Goal: Entertainment & Leisure: Consume media (video, audio)

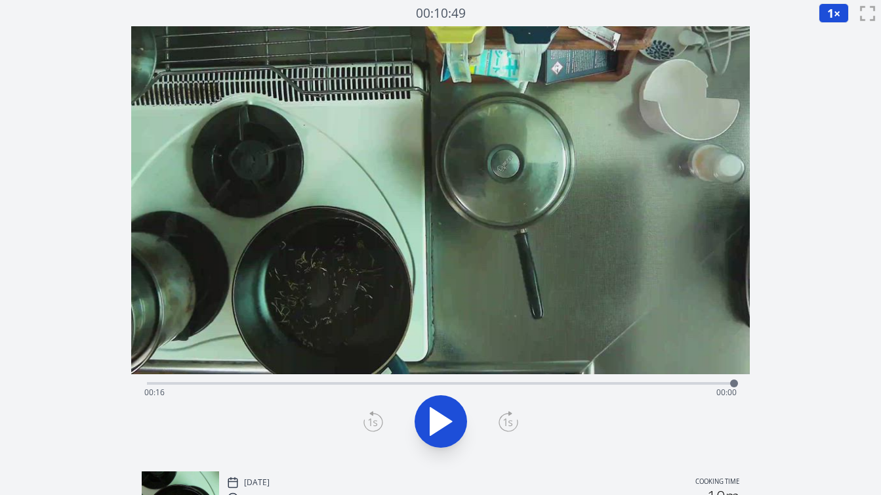
click at [146, 382] on div "Time elapsed: 00:16 Time remaining: 00:00" at bounding box center [440, 392] width 592 height 21
click at [442, 424] on icon at bounding box center [441, 421] width 22 height 28
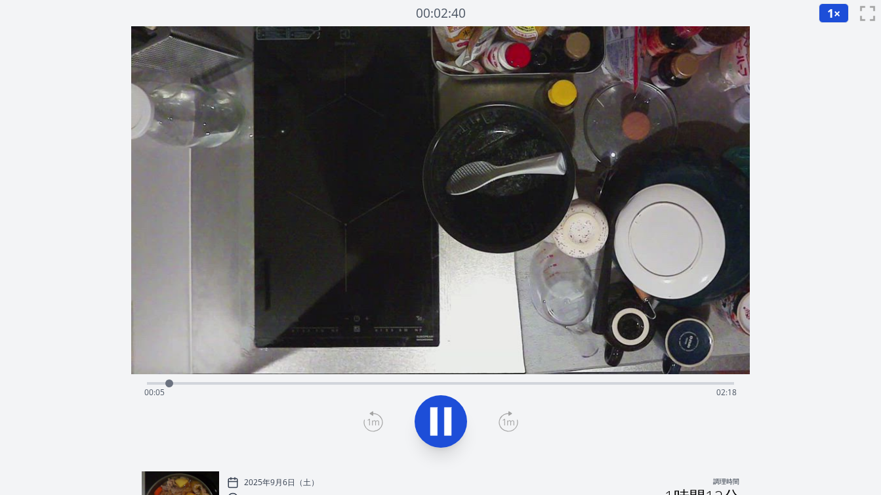
click at [275, 380] on div "経過時間: 00:05 残り時間: 02:18" at bounding box center [440, 382] width 587 height 16
click at [308, 382] on div "経過時間: 00:33 残り時間: 01:50" at bounding box center [440, 392] width 592 height 21
click at [343, 383] on div "経過時間: 00:40 残り時間: 01:43" at bounding box center [440, 392] width 592 height 21
click at [367, 383] on div "経過時間: 00:48 残り時間: 01:35" at bounding box center [440, 392] width 592 height 21
click at [384, 382] on div "経過時間: 00:55 残り時間: 01:28" at bounding box center [440, 383] width 587 height 3
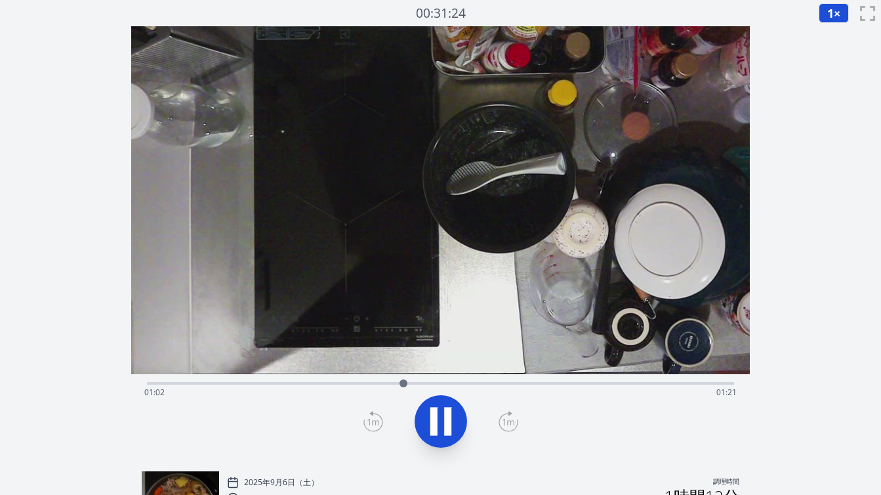
click at [376, 380] on div "経過時間: 01:02 残り時間: 01:21" at bounding box center [440, 382] width 587 height 16
click at [289, 384] on div "経過時間: 01:43 残り時間: 00:39" at bounding box center [440, 392] width 592 height 21
click at [347, 382] on div "経過時間: 00:45 残り時間: 01:37" at bounding box center [440, 392] width 592 height 21
click at [362, 383] on div at bounding box center [362, 383] width 20 height 20
click at [578, 381] on div at bounding box center [569, 383] width 20 height 20
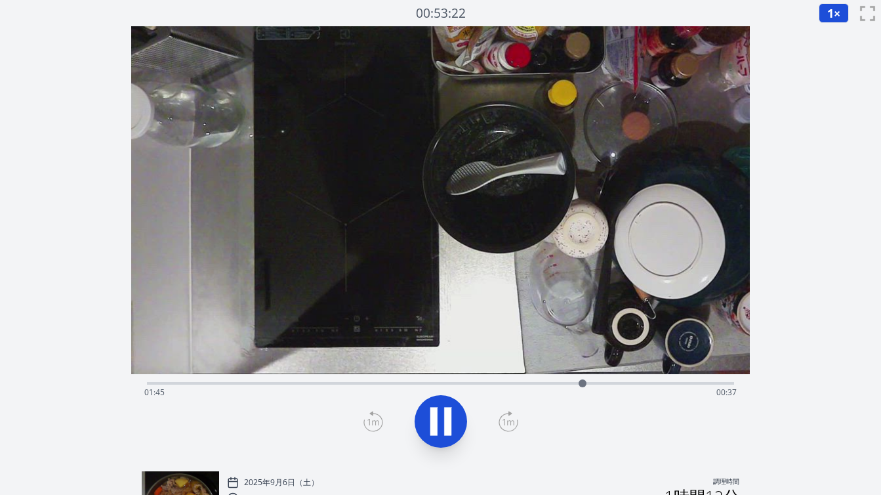
click at [591, 381] on div at bounding box center [583, 383] width 20 height 20
click at [604, 381] on div at bounding box center [596, 383] width 20 height 20
click at [615, 381] on div at bounding box center [608, 383] width 20 height 20
click at [492, 384] on div "経過時間: 00:01 残り時間: 02:21" at bounding box center [440, 392] width 592 height 21
click at [470, 384] on div "経過時間: 01:24 残り時間: 00:58" at bounding box center [440, 392] width 592 height 21
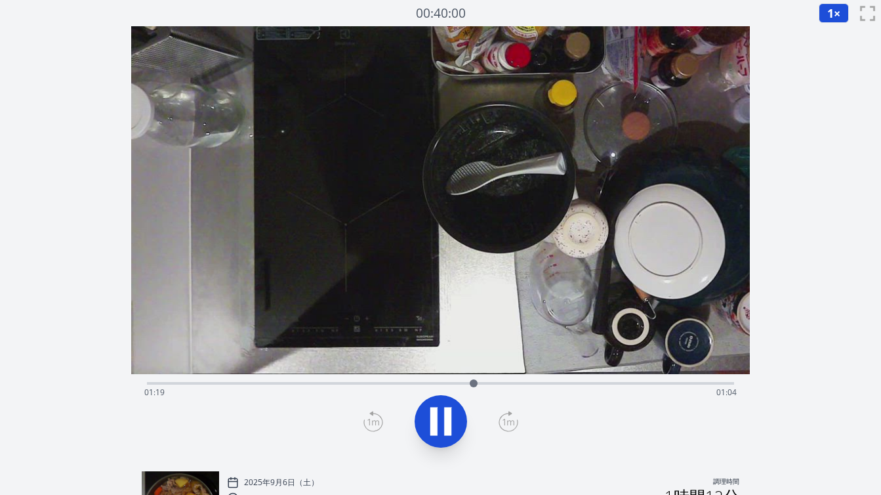
click at [441, 383] on div "経過時間: 01:19 残り時間: 01:04" at bounding box center [440, 392] width 592 height 21
click at [508, 382] on div "経過時間: 02:12 残り時間: 00:11" at bounding box center [440, 392] width 592 height 21
click at [479, 383] on div "経過時間: 01:28 残り時間: 00:54" at bounding box center [440, 392] width 592 height 21
click at [460, 383] on div "経過時間: 01:21 残り時間: 01:01" at bounding box center [440, 392] width 592 height 21
click at [481, 384] on div "経過時間: 01:18 残り時間: 01:05" at bounding box center [440, 392] width 592 height 21
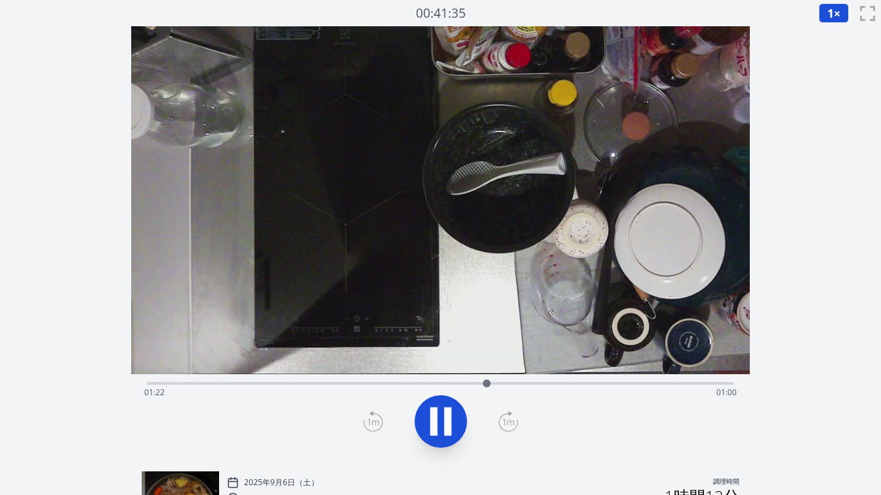
click at [496, 382] on div at bounding box center [487, 383] width 20 height 20
click at [482, 384] on div "経過時間: 01:44 残り時間: 00:39" at bounding box center [440, 392] width 592 height 21
click at [482, 384] on div "経過時間: 01:24 残り時間: 00:58" at bounding box center [440, 392] width 592 height 21
click at [671, 382] on div "経過時間: 01:25 残り時間: 00:57" at bounding box center [440, 392] width 592 height 21
click at [476, 384] on div "経過時間: 02:17 残り時間: 00:05" at bounding box center [440, 392] width 592 height 21
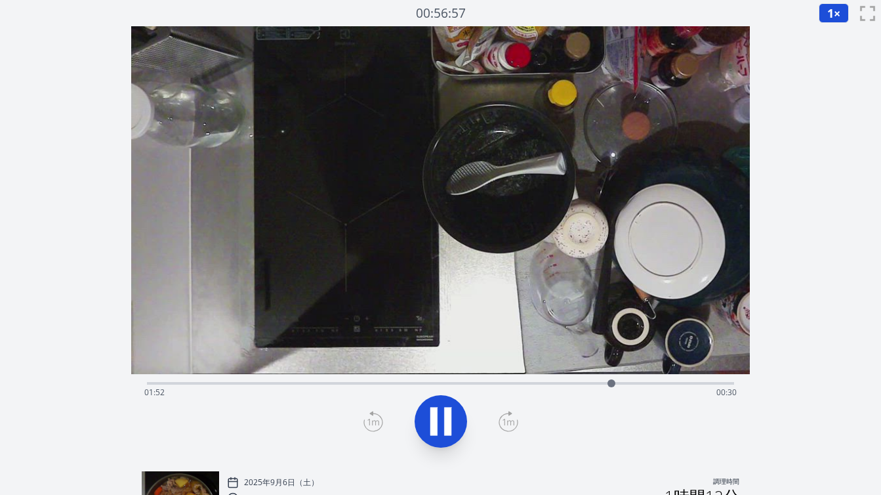
click at [426, 382] on div "経過時間: 01:52 残り時間: 00:30" at bounding box center [440, 392] width 592 height 21
click at [444, 383] on div "経過時間: 01:08 残り時間: 01:14" at bounding box center [440, 392] width 592 height 21
click at [474, 382] on div "経過時間: 01:12 残り時間: 01:10" at bounding box center [440, 392] width 592 height 21
click at [485, 383] on div at bounding box center [479, 383] width 20 height 20
click at [489, 384] on div "経過時間: 01:40 残り時間: 00:42" at bounding box center [440, 392] width 592 height 21
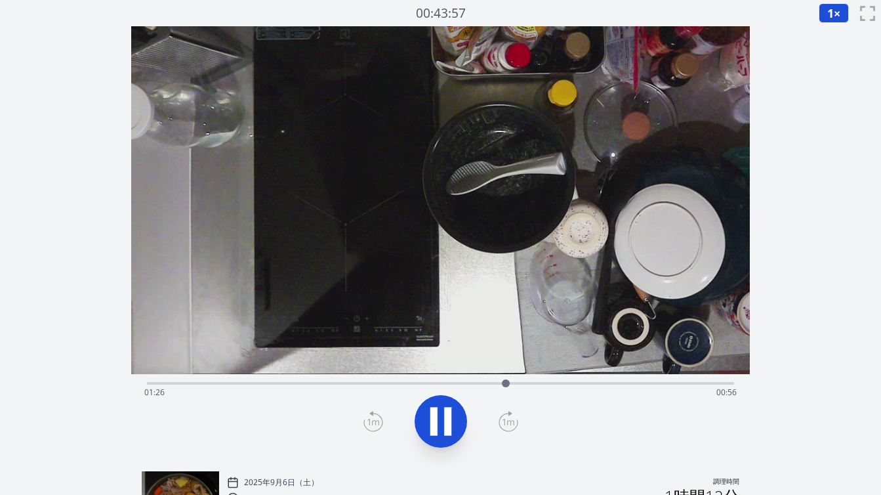
click at [469, 381] on div "経過時間: 01:26 残り時間: 00:56" at bounding box center [440, 382] width 587 height 16
click at [403, 382] on div "経過時間: 01:40 残り時間: 00:42" at bounding box center [440, 392] width 592 height 21
click at [306, 382] on div "経過時間: 01:06 残り時間: 01:17" at bounding box center [440, 392] width 592 height 21
click at [326, 384] on div at bounding box center [317, 383] width 20 height 20
click at [340, 384] on div at bounding box center [331, 383] width 20 height 20
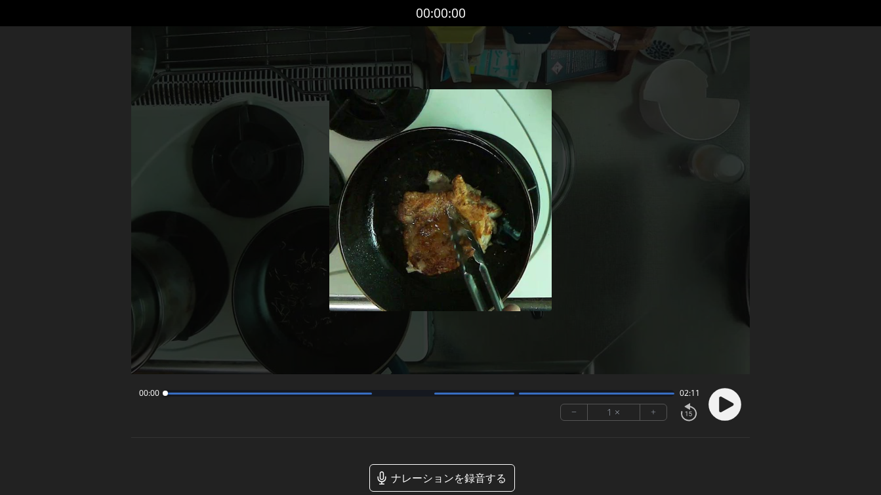
click at [725, 399] on icon at bounding box center [726, 404] width 14 height 16
click at [660, 413] on button "+" at bounding box center [653, 412] width 26 height 16
click at [655, 413] on font "+" at bounding box center [653, 411] width 5 height 15
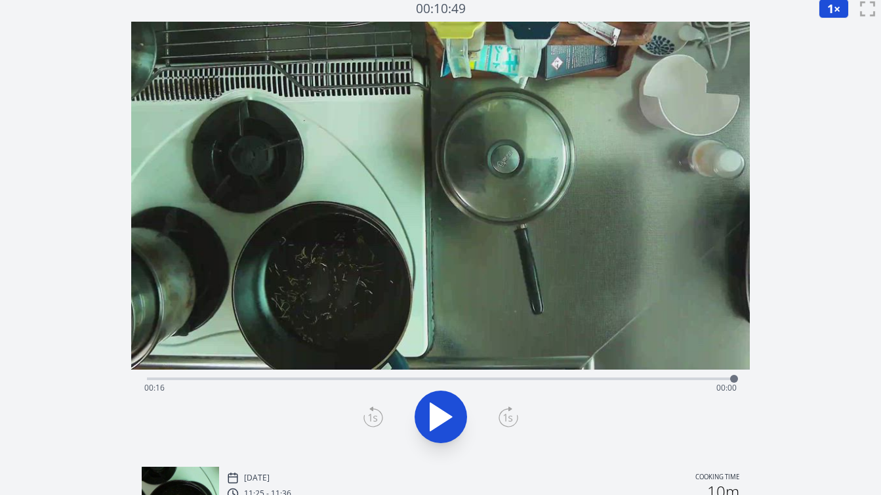
scroll to position [3, 0]
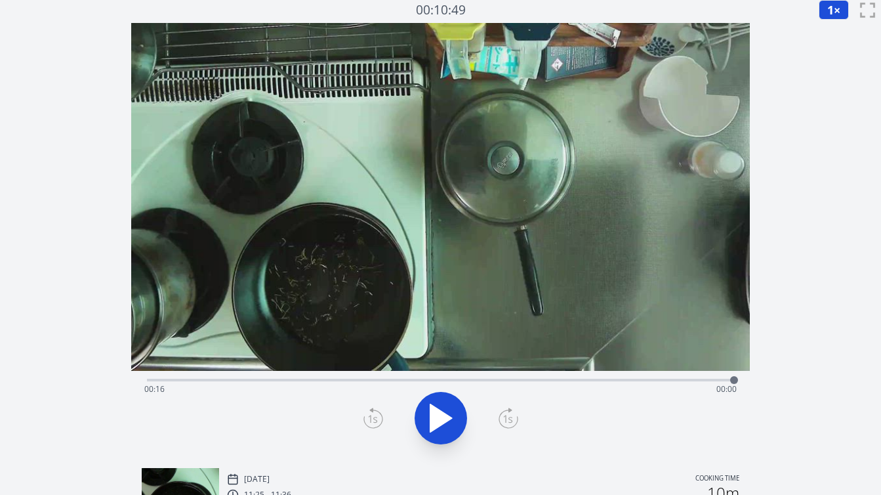
click at [640, 378] on div "Time elapsed: 00:16 Time remaining: 00:00" at bounding box center [440, 388] width 592 height 21
click at [443, 420] on icon at bounding box center [441, 418] width 22 height 28
click at [537, 377] on div "Time elapsed: 00:16 Time remaining: 00:00" at bounding box center [440, 379] width 587 height 16
click at [444, 418] on icon at bounding box center [441, 418] width 22 height 28
click at [562, 380] on div "Time elapsed: 00:15 Time remaining: 00:02" at bounding box center [440, 388] width 592 height 21
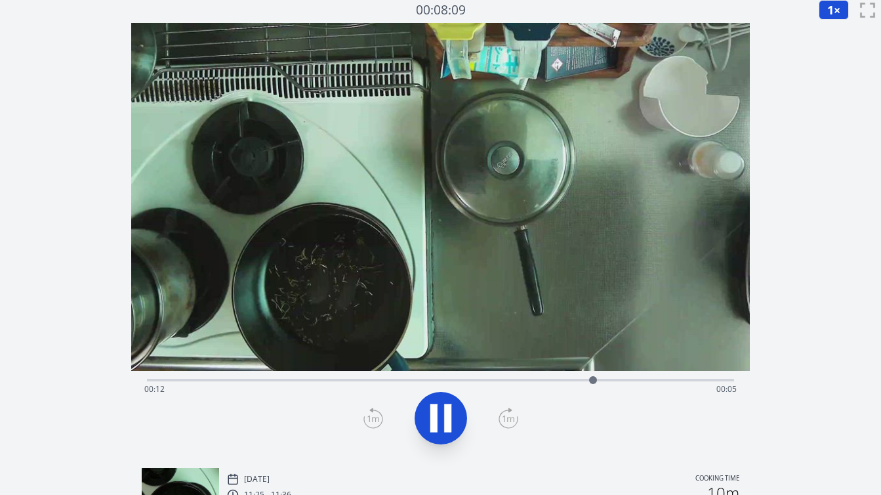
click at [451, 411] on icon at bounding box center [440, 417] width 37 height 37
click at [572, 379] on div "Time elapsed: 00:12 Time remaining: 00:04" at bounding box center [440, 388] width 592 height 21
click at [560, 380] on div "Time elapsed: 00:12 Time remaining: 00:05" at bounding box center [440, 388] width 592 height 21
click at [552, 381] on div at bounding box center [560, 380] width 20 height 20
click at [542, 378] on div at bounding box center [552, 380] width 20 height 20
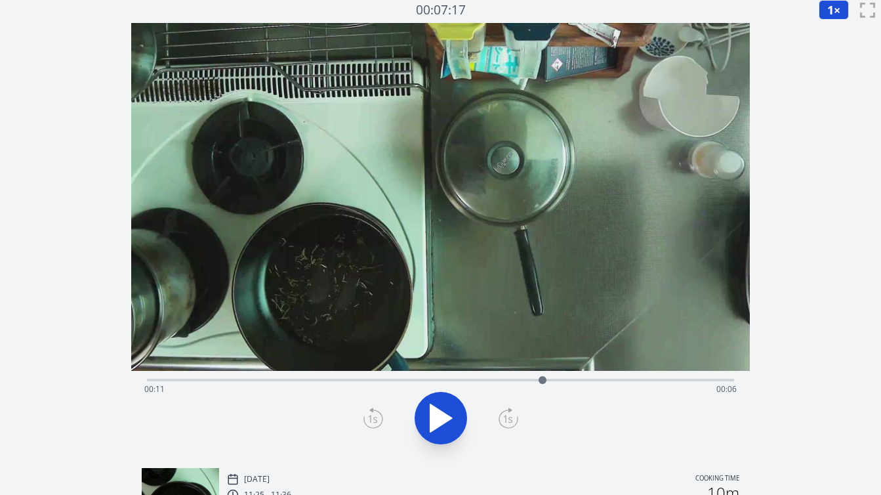
click at [533, 378] on div at bounding box center [543, 380] width 20 height 20
click at [445, 414] on icon at bounding box center [441, 418] width 22 height 28
click at [445, 414] on icon at bounding box center [447, 418] width 7 height 28
click at [535, 379] on div "Time elapsed: 00:11 Time remaining: 00:06" at bounding box center [440, 388] width 592 height 21
click at [250, 380] on div "Time elapsed: 00:12 Time remaining: 00:05" at bounding box center [440, 388] width 592 height 21
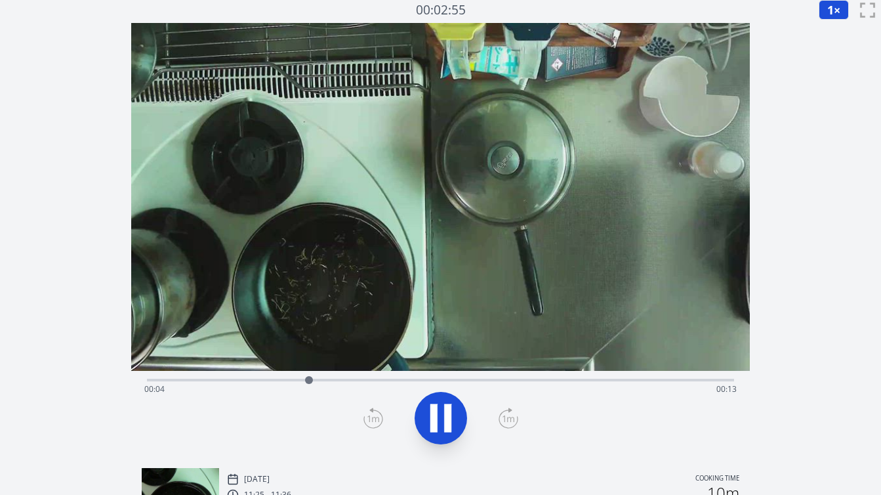
click at [208, 379] on div "Time elapsed: 00:04 Time remaining: 00:13" at bounding box center [440, 388] width 592 height 21
click at [224, 380] on div "Time elapsed: 00:16 Time remaining: 00:00" at bounding box center [440, 388] width 592 height 21
click at [230, 381] on div at bounding box center [224, 380] width 20 height 20
click at [238, 382] on div at bounding box center [230, 380] width 20 height 20
click at [245, 381] on div at bounding box center [238, 380] width 20 height 20
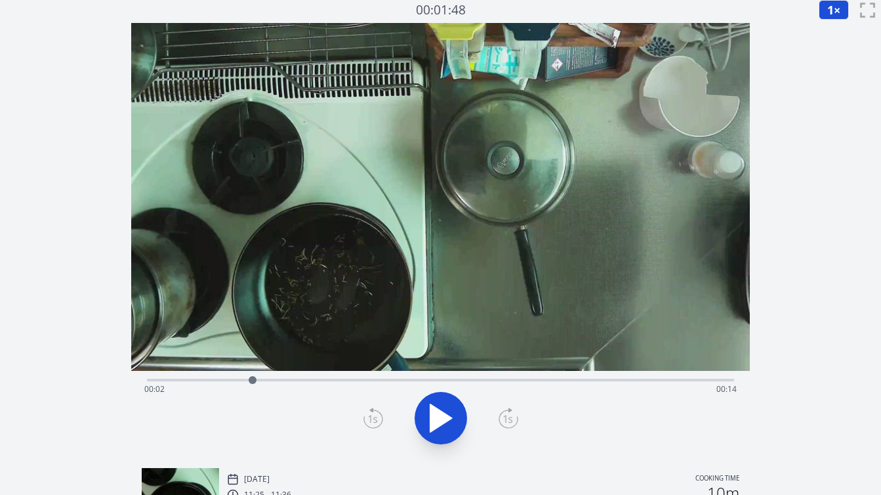
click at [253, 382] on div at bounding box center [253, 380] width 20 height 20
click at [258, 382] on div at bounding box center [253, 380] width 20 height 20
click at [268, 382] on div at bounding box center [268, 380] width 20 height 20
click at [276, 381] on div at bounding box center [268, 380] width 20 height 20
click at [284, 380] on div at bounding box center [276, 380] width 20 height 20
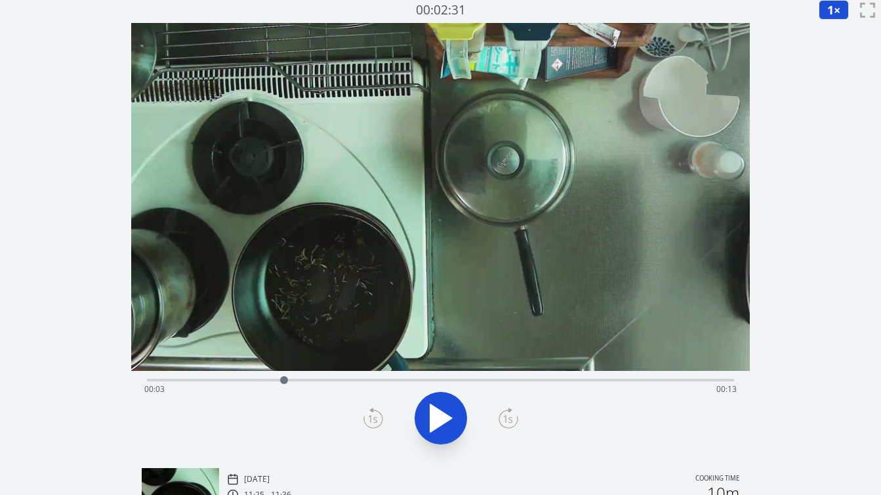
click at [294, 380] on div "Time elapsed: 00:03 Time remaining: 00:13" at bounding box center [440, 388] width 592 height 21
click at [304, 380] on div "Time elapsed: 00:04 Time remaining: 00:13" at bounding box center [440, 388] width 592 height 21
click at [314, 380] on div "Time elapsed: 00:04 Time remaining: 00:13" at bounding box center [440, 388] width 592 height 21
click at [329, 380] on div "Time elapsed: 00:04 Time remaining: 00:12" at bounding box center [440, 388] width 592 height 21
click at [390, 375] on div "Time elapsed: 00:05 Time remaining: 00:12" at bounding box center [440, 379] width 587 height 16
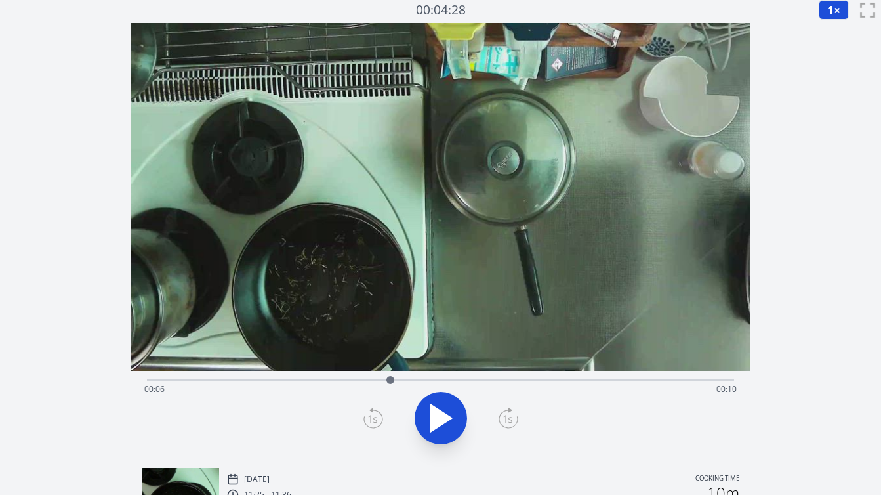
click at [426, 377] on div "Time elapsed: 00:06 Time remaining: 00:10" at bounding box center [440, 379] width 587 height 16
click at [460, 377] on div "Time elapsed: 00:07 Time remaining: 00:09" at bounding box center [440, 379] width 587 height 16
click at [227, 380] on div "Time elapsed: 00:08 Time remaining: 00:08" at bounding box center [440, 388] width 592 height 21
click at [209, 382] on div "Time elapsed: 00:02 Time remaining: 00:15" at bounding box center [440, 388] width 592 height 21
click at [221, 384] on div "Time elapsed: 00:01 Time remaining: 00:15" at bounding box center [440, 388] width 592 height 21
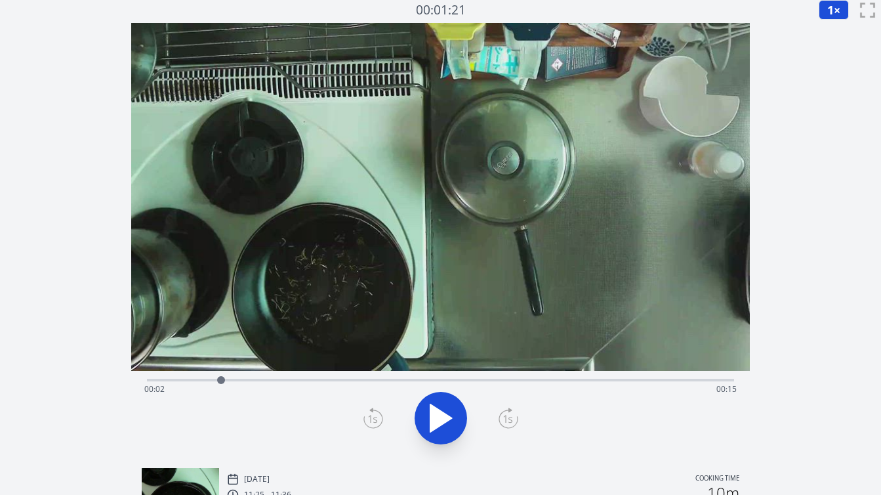
click at [232, 380] on div "Time elapsed: 00:02 Time remaining: 00:15" at bounding box center [440, 388] width 592 height 21
click at [252, 380] on div "Time elapsed: 00:02 Time remaining: 00:15" at bounding box center [440, 388] width 592 height 21
click at [260, 381] on div at bounding box center [252, 380] width 20 height 20
click at [282, 381] on div "Time elapsed: 00:03 Time remaining: 00:14" at bounding box center [440, 388] width 592 height 21
click at [192, 382] on div "Time elapsed: 00:03 Time remaining: 00:13" at bounding box center [440, 388] width 592 height 21
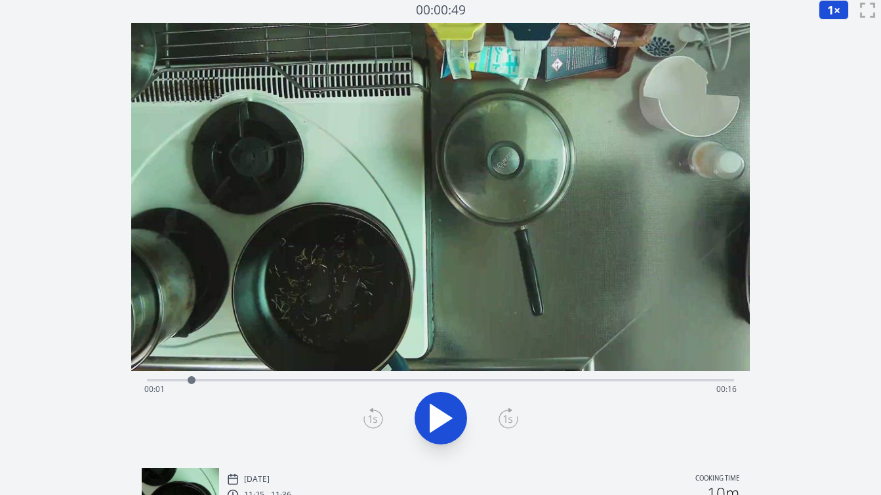
click at [183, 380] on div at bounding box center [192, 380] width 20 height 20
click at [189, 381] on div at bounding box center [183, 380] width 20 height 20
click at [199, 382] on div "Time elapsed: 00:01 Time remaining: 00:16" at bounding box center [440, 388] width 592 height 21
click at [209, 380] on div "Time elapsed: 00:01 Time remaining: 00:16" at bounding box center [440, 388] width 592 height 21
click at [218, 380] on div at bounding box center [209, 380] width 20 height 20
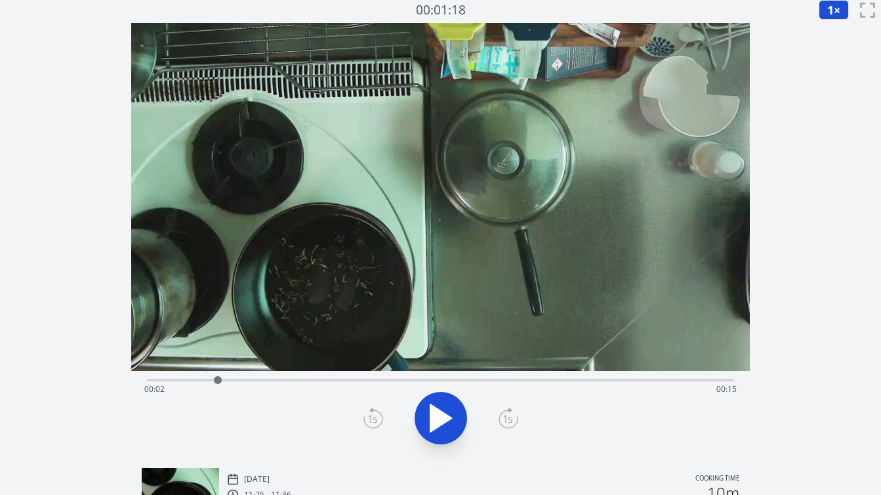
click at [228, 380] on div "Time elapsed: 00:02 Time remaining: 00:15" at bounding box center [440, 388] width 592 height 21
click at [211, 380] on div "Time elapsed: 00:10 Time remaining: 00:07" at bounding box center [440, 388] width 592 height 21
click at [330, 379] on div "Time elapsed: 00:13 Time remaining: 00:04" at bounding box center [440, 388] width 592 height 21
